Goal: Task Accomplishment & Management: Manage account settings

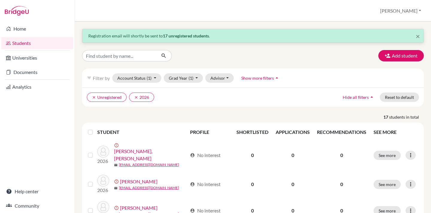
click at [161, 5] on div "Students overview [PERSON_NAME] Profile School Settings Admin Schools Users Com…" at bounding box center [253, 11] width 356 height 22
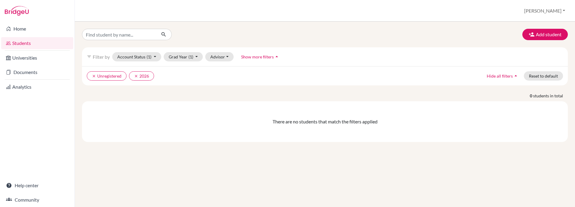
click at [118, 206] on div "Add student filter_list Filter by Account Status (1) Active accounts Archived a…" at bounding box center [325, 114] width 500 height 185
click at [92, 169] on div "Add student filter_list Filter by Account Status (1) Active accounts Archived a…" at bounding box center [325, 114] width 500 height 185
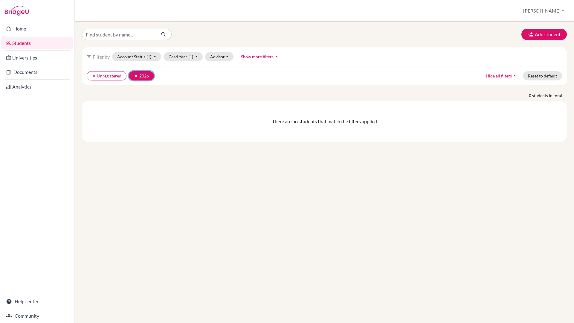
click at [136, 75] on icon "clear" at bounding box center [136, 76] width 4 height 4
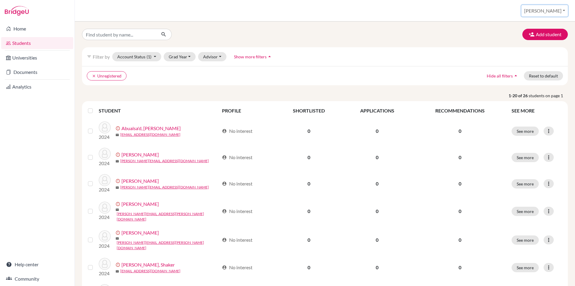
click at [431, 10] on button "[PERSON_NAME]" at bounding box center [545, 10] width 46 height 11
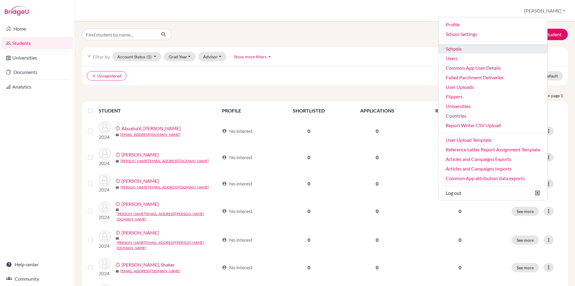
click at [431, 48] on link "Schools" at bounding box center [493, 49] width 109 height 10
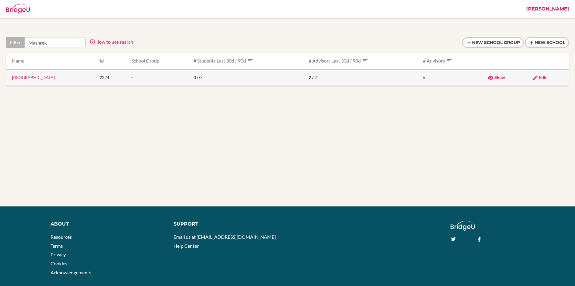
type input "Mashrek"
click at [542, 76] on span "Edit" at bounding box center [542, 77] width 7 height 5
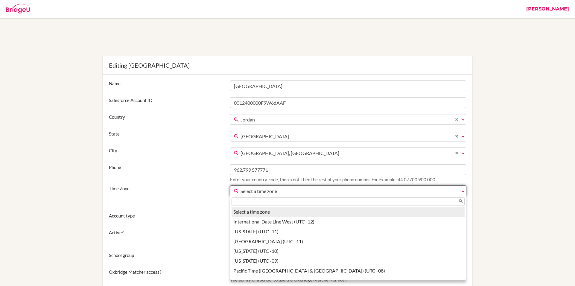
scroll to position [25, 0]
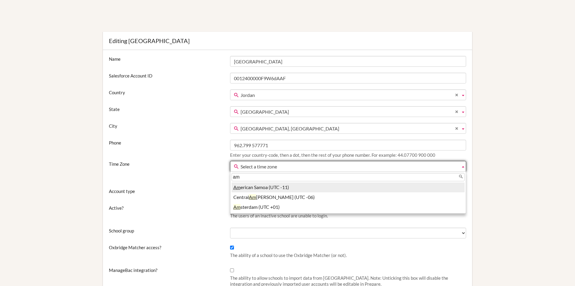
type input "a"
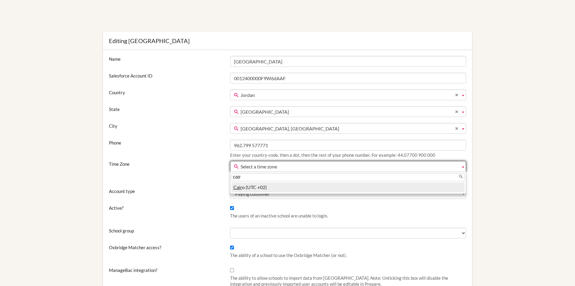
type input "cair"
click at [253, 191] on li "Cair o (UTC +02)" at bounding box center [348, 188] width 233 height 10
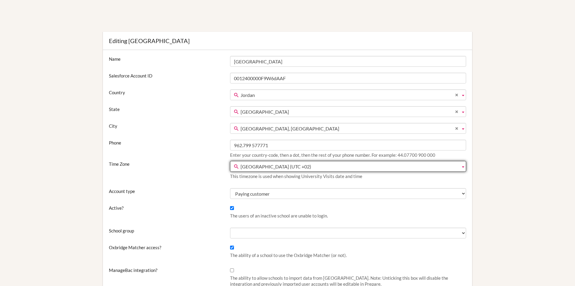
click at [211, 193] on label "Account type" at bounding box center [166, 191] width 121 height 6
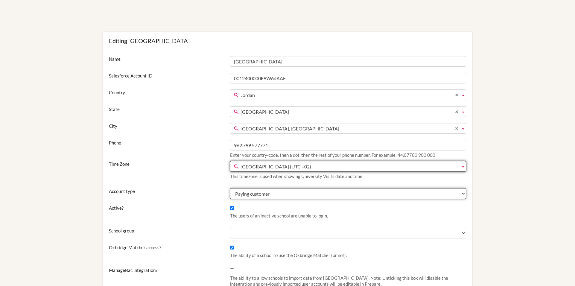
click at [230, 193] on select "Test Paying customer Trial" at bounding box center [348, 193] width 236 height 11
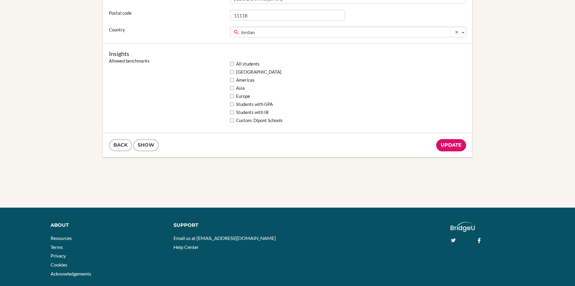
scroll to position [492, 0]
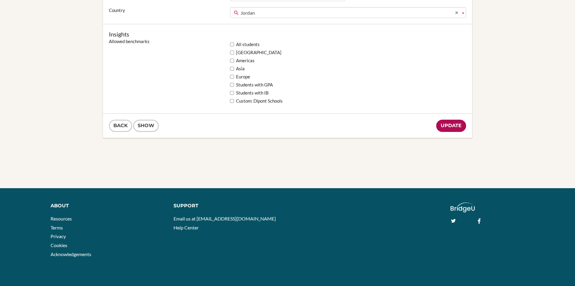
click at [458, 127] on input "Update" at bounding box center [451, 126] width 30 height 12
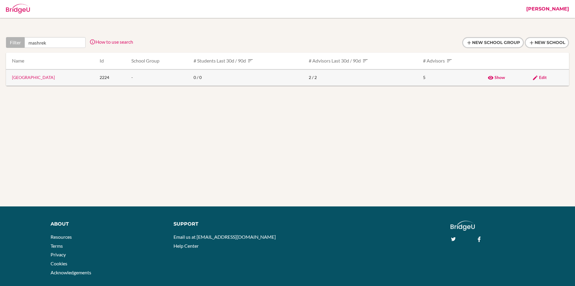
type input "mashrek"
click at [38, 77] on link "[GEOGRAPHIC_DATA]" at bounding box center [33, 77] width 43 height 5
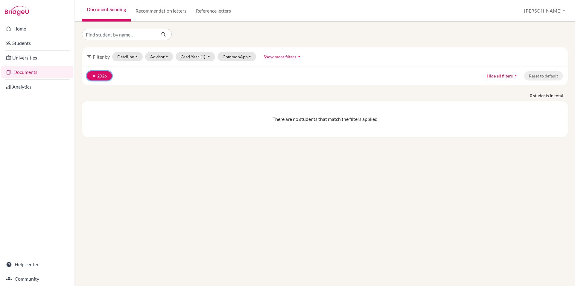
click at [93, 75] on icon "clear" at bounding box center [94, 76] width 4 height 4
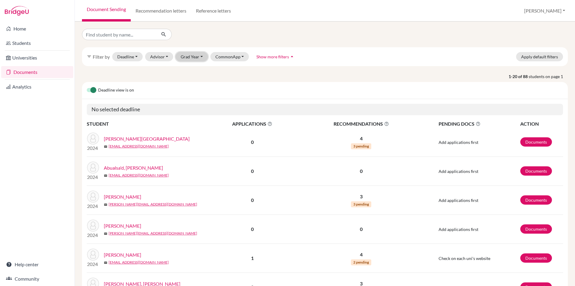
click at [195, 57] on button "Grad Year" at bounding box center [192, 56] width 32 height 9
click at [132, 137] on link "Abo-Zahra, Nidal" at bounding box center [147, 138] width 86 height 7
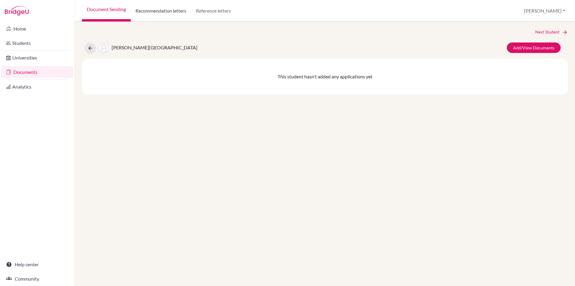
click at [154, 10] on link "Recommendation letters" at bounding box center [161, 11] width 60 height 22
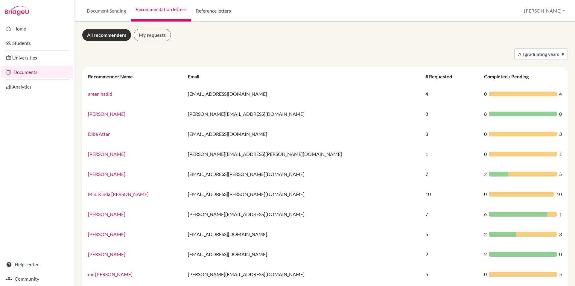
click at [204, 11] on link "Reference letters" at bounding box center [213, 11] width 45 height 22
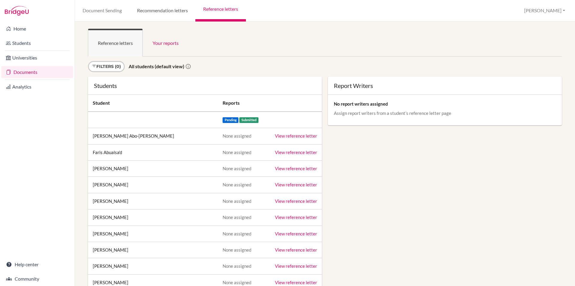
click at [160, 12] on link "Recommendation letters" at bounding box center [162, 11] width 66 height 22
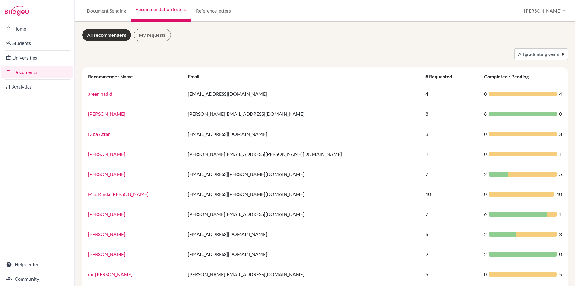
click at [90, 54] on div "All graduating years 2024" at bounding box center [324, 53] width 495 height 11
click at [19, 265] on link "Help center" at bounding box center [37, 265] width 72 height 12
click at [551, 9] on button "[PERSON_NAME]" at bounding box center [545, 10] width 46 height 11
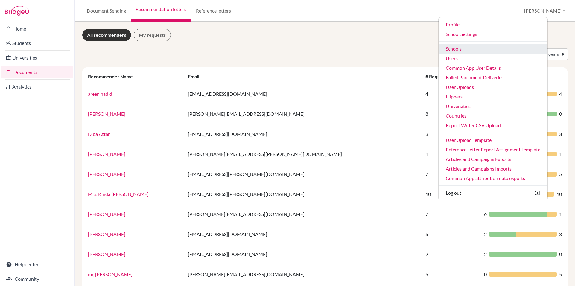
click at [473, 49] on link "Schools" at bounding box center [493, 49] width 109 height 10
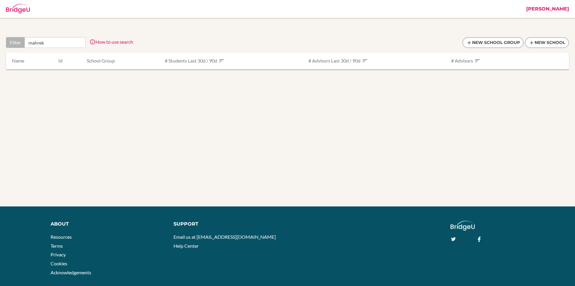
drag, startPoint x: 0, startPoint y: 0, endPoint x: 34, endPoint y: 43, distance: 55.4
click at [34, 44] on input "mahrek" at bounding box center [55, 42] width 61 height 11
click at [34, 43] on input "mahrek" at bounding box center [55, 42] width 61 height 11
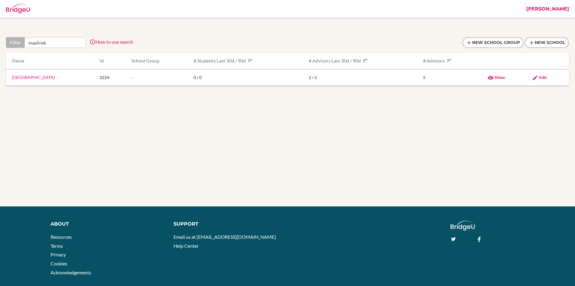
click at [34, 43] on input "mashrek" at bounding box center [55, 42] width 61 height 11
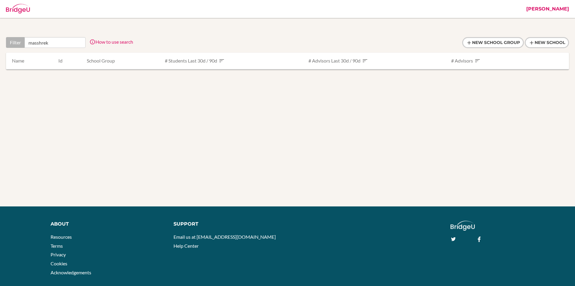
drag, startPoint x: 48, startPoint y: 45, endPoint x: 16, endPoint y: 40, distance: 31.9
click at [16, 40] on div "Filter [GEOGRAPHIC_DATA]" at bounding box center [46, 42] width 80 height 11
click at [37, 43] on input "masshrek" at bounding box center [55, 42] width 61 height 11
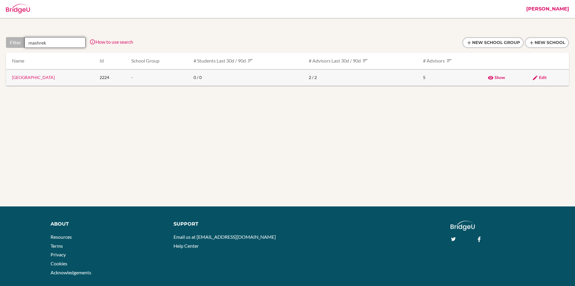
type input "mashrek"
click at [34, 77] on link "[GEOGRAPHIC_DATA]" at bounding box center [33, 77] width 43 height 5
